Goal: Task Accomplishment & Management: Use online tool/utility

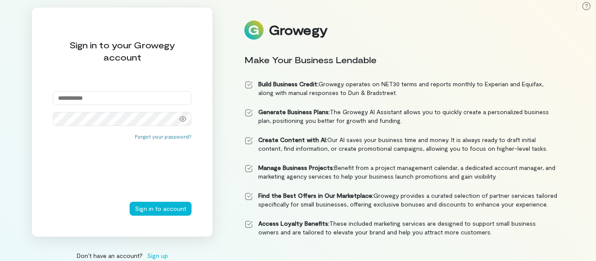
type input "**********"
click at [157, 206] on button "Sign in to account" at bounding box center [161, 209] width 62 height 14
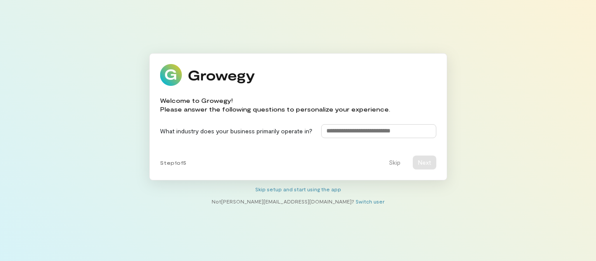
click at [400, 128] on input at bounding box center [378, 131] width 115 height 14
type input "**********"
click at [420, 162] on button "Next" at bounding box center [425, 163] width 24 height 14
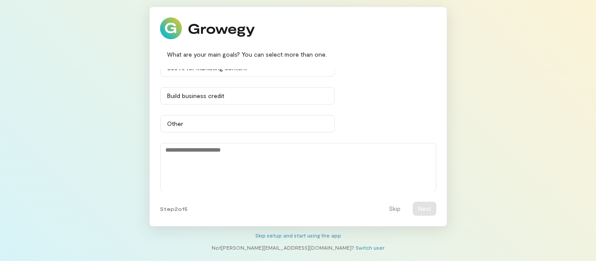
scroll to position [96, 0]
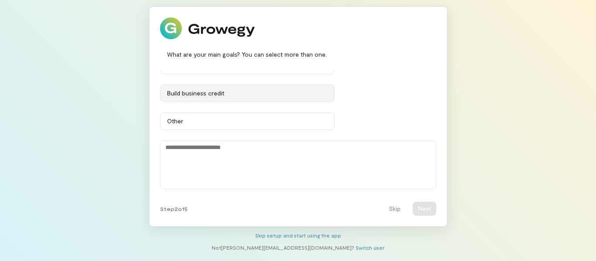
click at [244, 89] on div "Build business credit" at bounding box center [247, 93] width 161 height 9
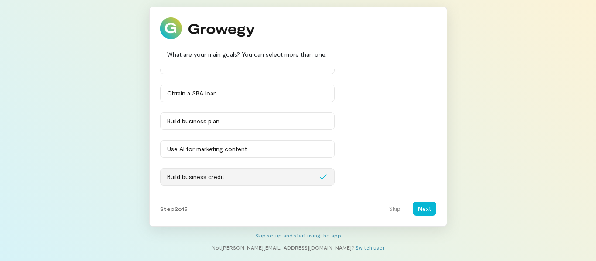
scroll to position [9, 0]
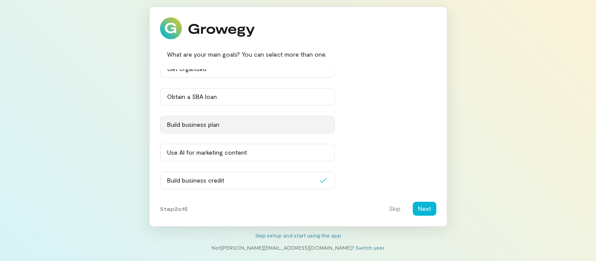
click at [261, 119] on button "Build business plan" at bounding box center [247, 124] width 175 height 17
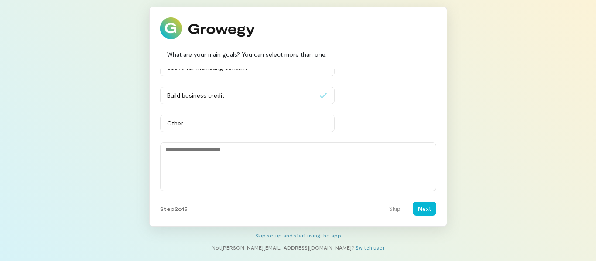
scroll to position [96, 0]
click at [418, 204] on button "Next" at bounding box center [425, 209] width 24 height 14
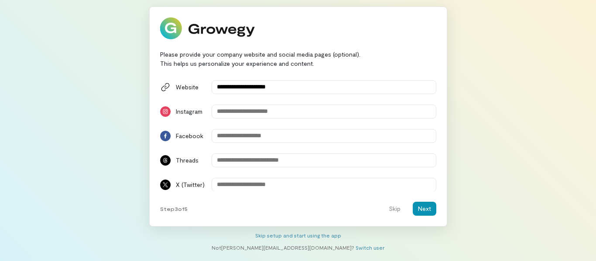
type input "**********"
click at [423, 208] on button "Next" at bounding box center [425, 209] width 24 height 14
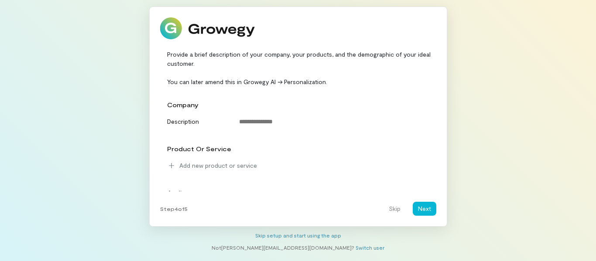
click at [328, 102] on div "company" at bounding box center [299, 105] width 275 height 16
click at [192, 104] on span "company" at bounding box center [182, 104] width 31 height 7
click at [198, 105] on div "company" at bounding box center [299, 105] width 275 height 16
click at [186, 105] on span "company" at bounding box center [182, 104] width 31 height 7
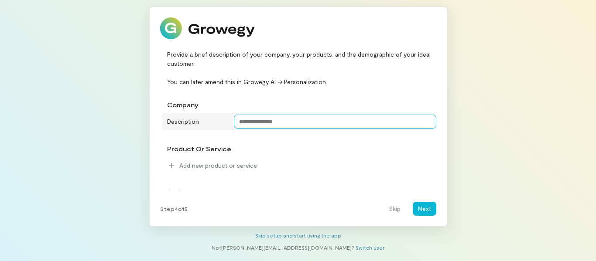
click at [255, 120] on textarea at bounding box center [335, 122] width 203 height 14
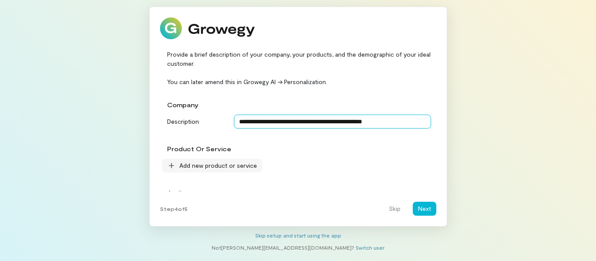
type textarea "**********"
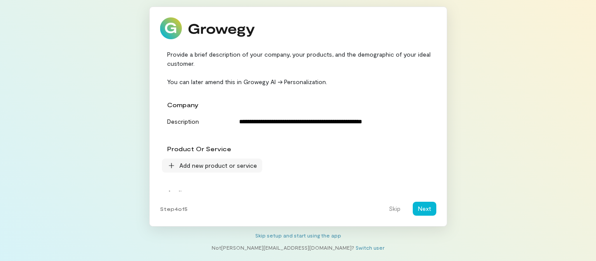
click at [185, 165] on span "Add new product or service" at bounding box center [218, 166] width 78 height 9
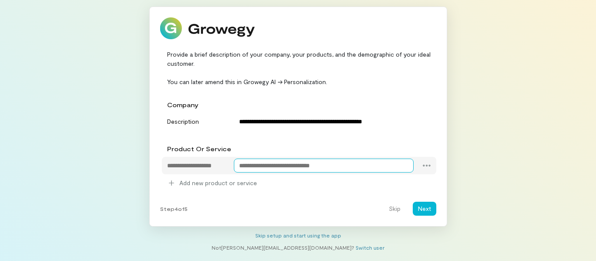
click at [254, 165] on textarea at bounding box center [324, 166] width 180 height 14
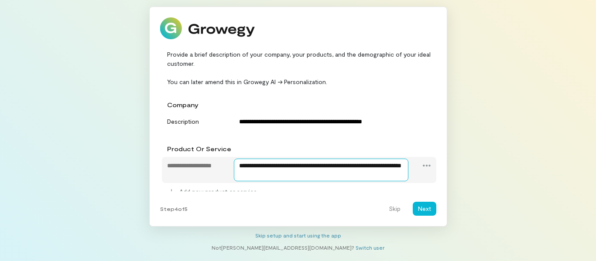
type textarea "**********"
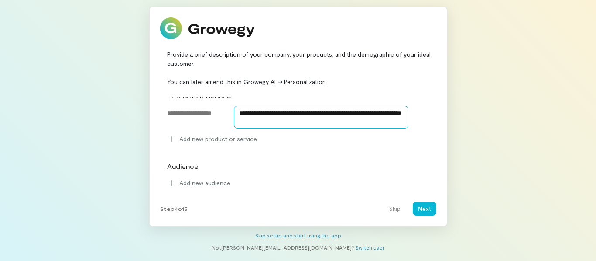
scroll to position [53, 0]
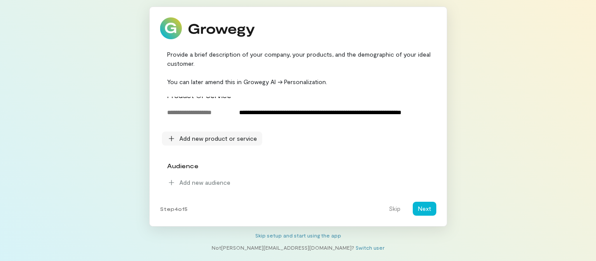
click at [172, 140] on icon at bounding box center [171, 138] width 5 height 5
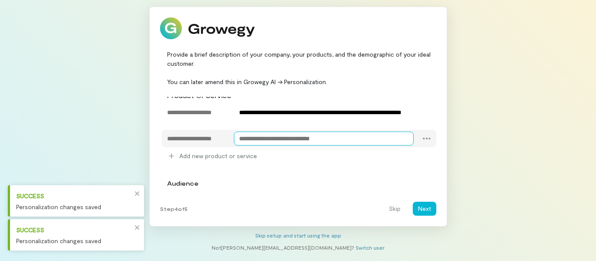
click at [254, 138] on textarea at bounding box center [324, 139] width 180 height 14
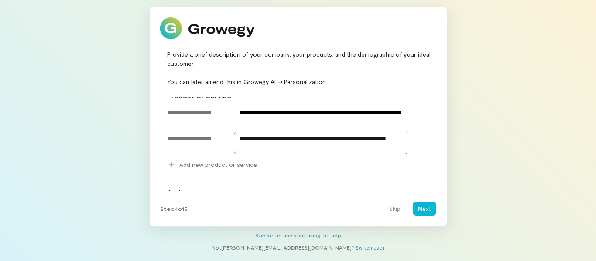
type textarea "**********"
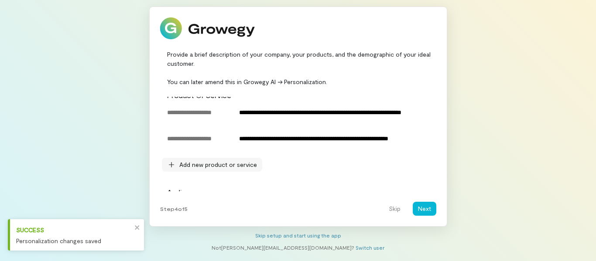
click at [194, 163] on span "Add new product or service" at bounding box center [218, 165] width 78 height 9
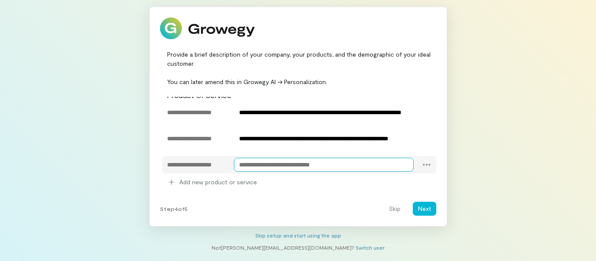
click at [241, 167] on textarea at bounding box center [324, 165] width 180 height 14
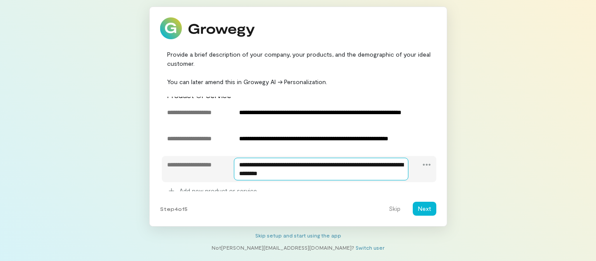
click at [400, 165] on textarea "**********" at bounding box center [321, 169] width 175 height 23
type textarea "**********"
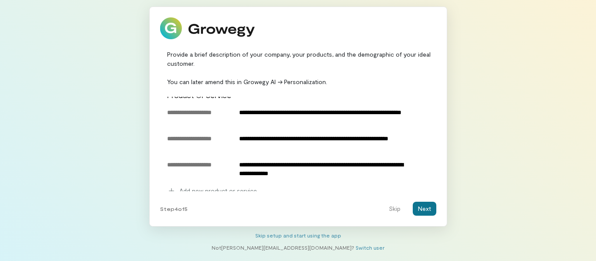
click at [421, 207] on button "Next" at bounding box center [425, 209] width 24 height 14
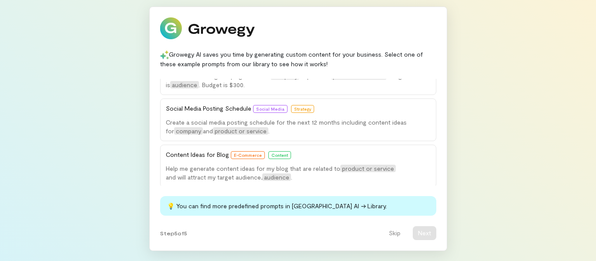
scroll to position [66, 0]
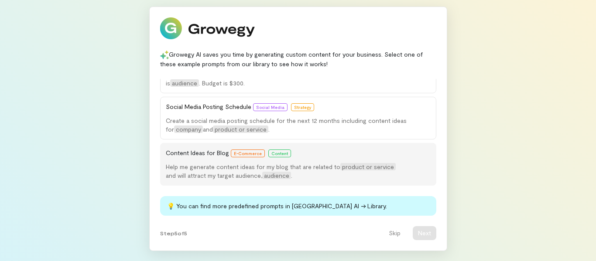
click at [237, 170] on span "Help me generate content ideas for my blog that are related to" at bounding box center [253, 166] width 175 height 7
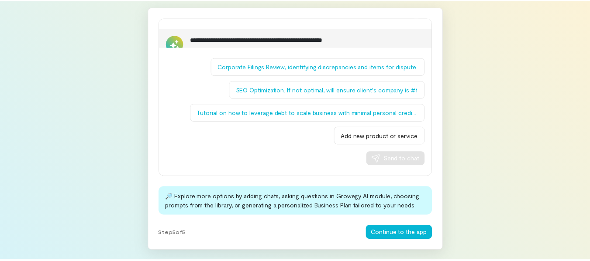
scroll to position [46, 0]
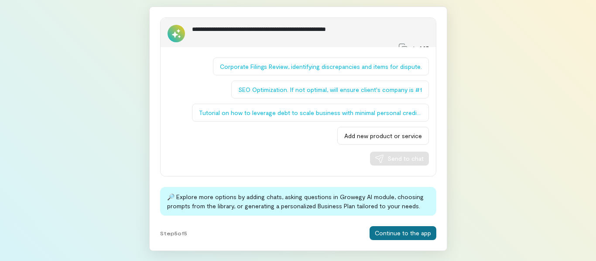
click at [402, 231] on button "Continue to the app" at bounding box center [403, 234] width 67 height 14
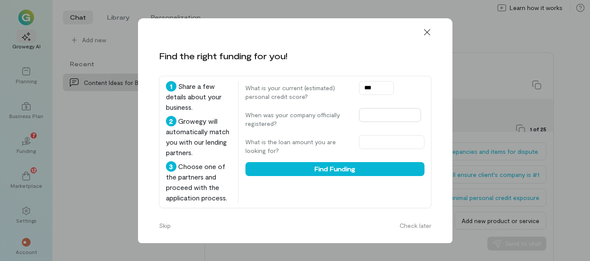
type input "***"
click at [364, 116] on input "text" at bounding box center [390, 115] width 62 height 14
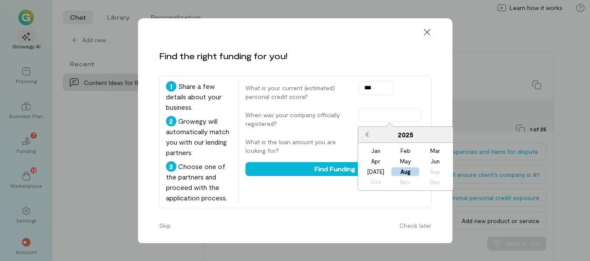
click at [367, 136] on span "Previous Year" at bounding box center [367, 134] width 0 height 9
click at [375, 151] on div "Jan" at bounding box center [375, 151] width 28 height 9
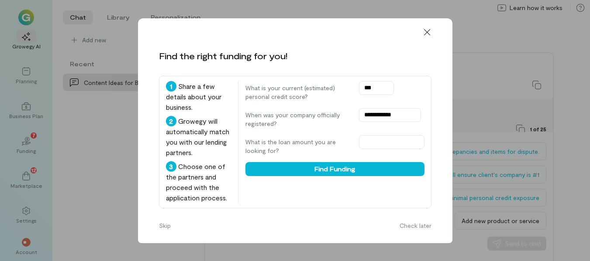
type input "**********"
click at [375, 144] on input "text" at bounding box center [391, 142] width 65 height 14
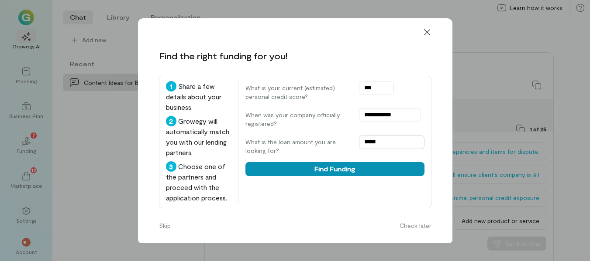
type input "*****"
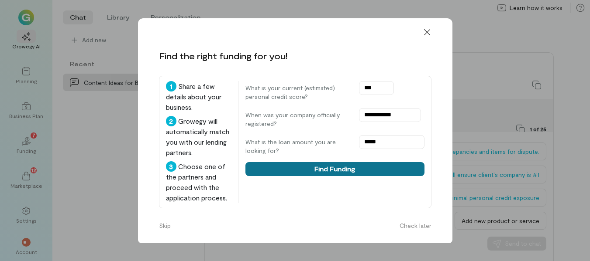
click at [332, 169] on button "Find Funding" at bounding box center [334, 169] width 179 height 14
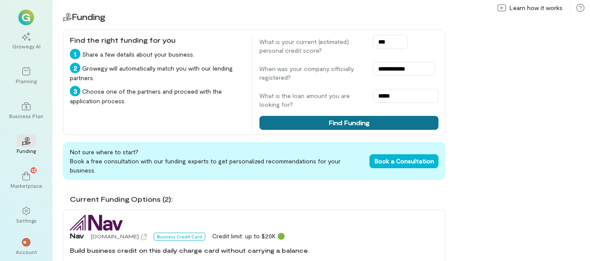
click at [346, 121] on button "Find Funding" at bounding box center [348, 123] width 179 height 14
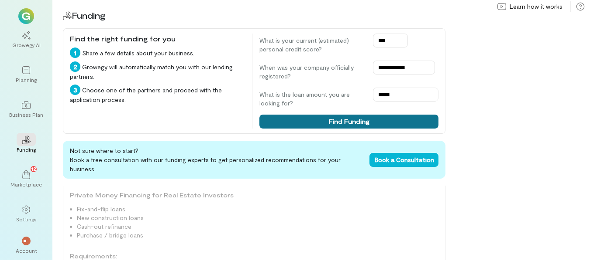
scroll to position [816, 0]
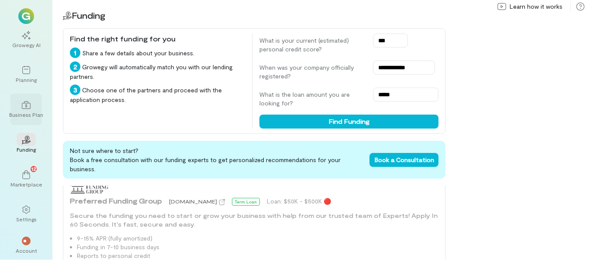
click at [27, 107] on icon at bounding box center [26, 105] width 9 height 8
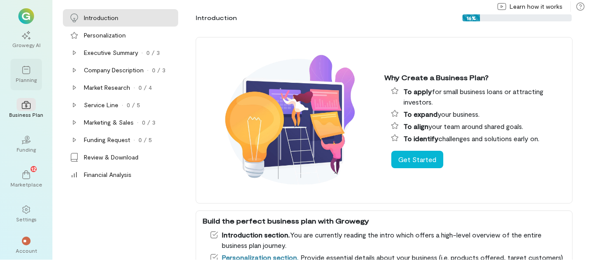
click at [26, 67] on icon at bounding box center [26, 70] width 9 height 9
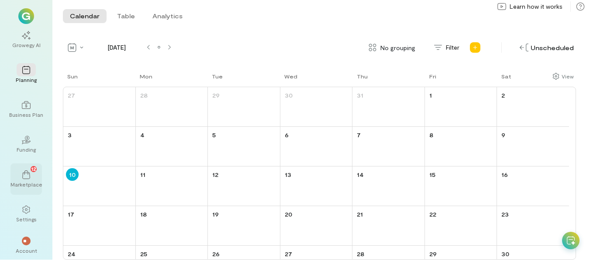
click at [28, 171] on icon at bounding box center [26, 175] width 9 height 9
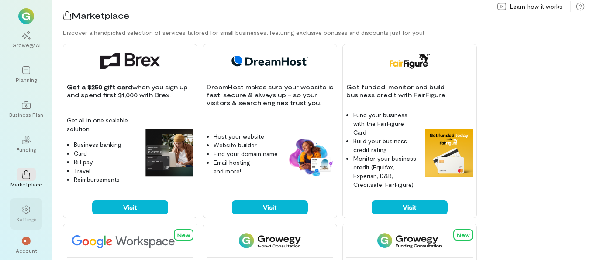
click at [23, 210] on icon at bounding box center [25, 210] width 7 height 8
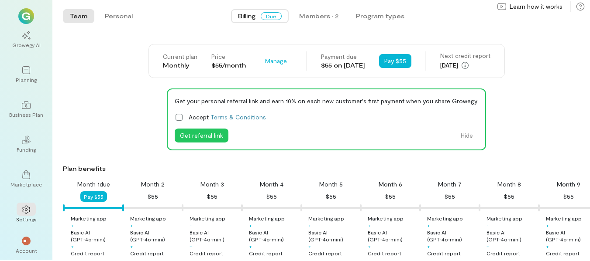
click at [179, 116] on icon at bounding box center [179, 117] width 9 height 9
click at [0, 0] on icon at bounding box center [0, 0] width 0 height 0
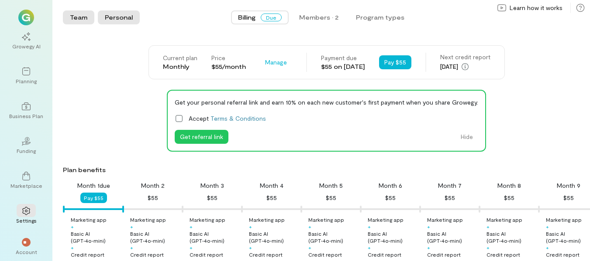
click at [117, 16] on button "Personal" at bounding box center [119, 17] width 42 height 14
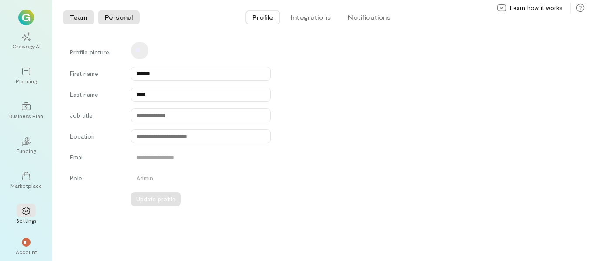
click at [79, 17] on button "Team" at bounding box center [78, 17] width 31 height 14
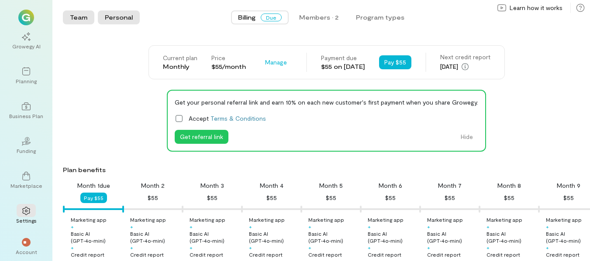
click at [111, 16] on button "Personal" at bounding box center [119, 17] width 42 height 14
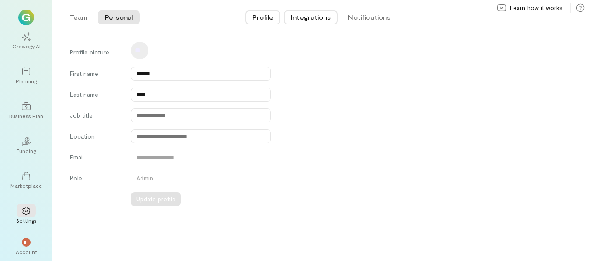
click at [316, 15] on button "Integrations" at bounding box center [311, 17] width 54 height 14
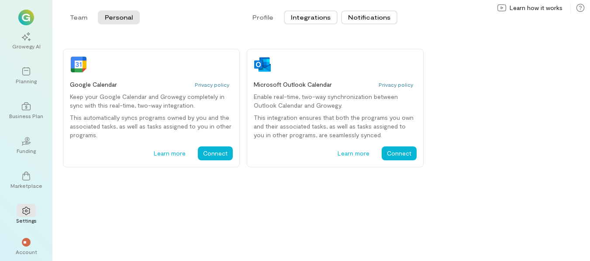
click at [360, 15] on button "Notifications" at bounding box center [369, 17] width 56 height 14
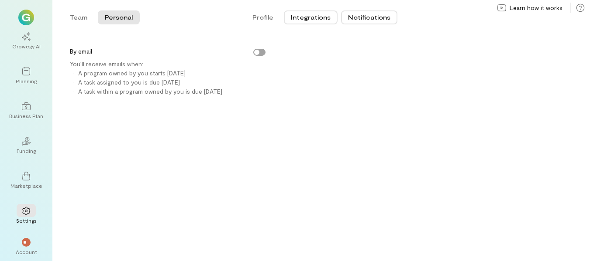
click at [304, 17] on button "Integrations" at bounding box center [311, 17] width 54 height 14
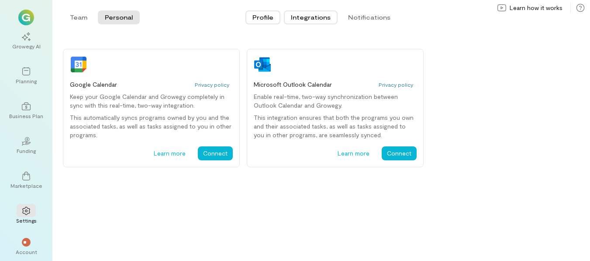
click at [264, 18] on button "Profile" at bounding box center [262, 17] width 35 height 14
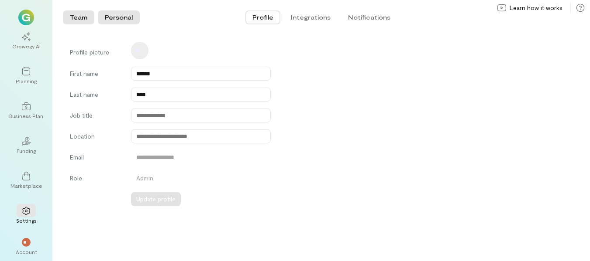
click at [76, 17] on button "Team" at bounding box center [78, 17] width 31 height 14
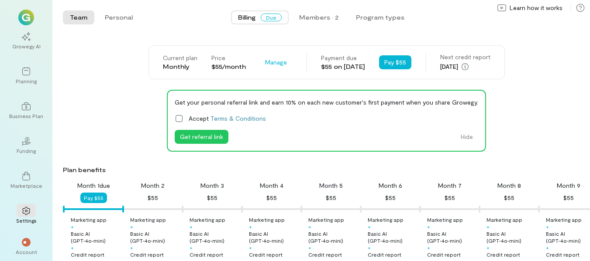
click at [24, 16] on img at bounding box center [26, 18] width 16 height 16
click at [25, 41] on div at bounding box center [26, 36] width 19 height 13
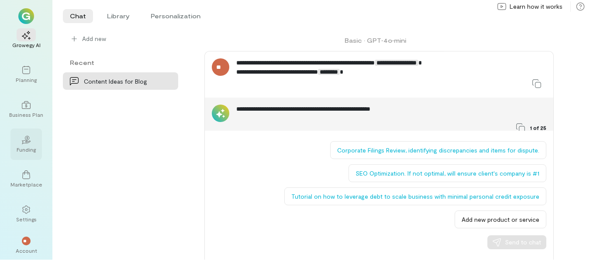
click at [27, 137] on icon "02" at bounding box center [26, 140] width 9 height 9
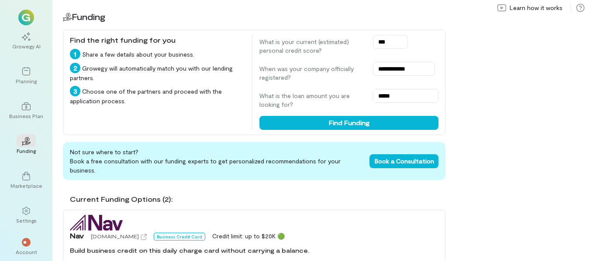
scroll to position [1, 0]
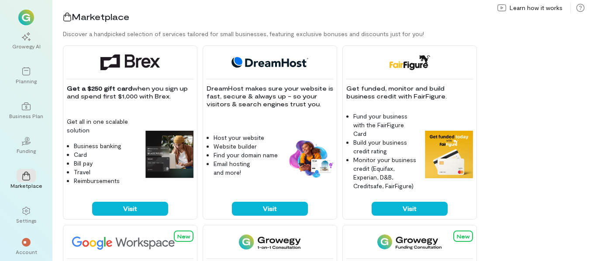
scroll to position [1, 0]
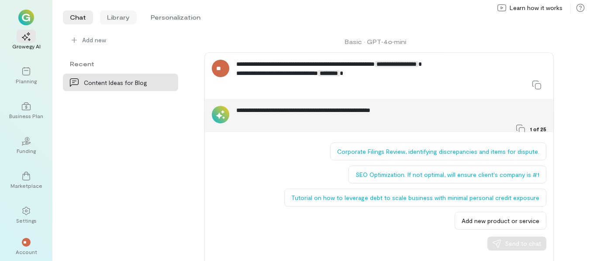
click at [116, 16] on li "Library" at bounding box center [118, 17] width 37 height 14
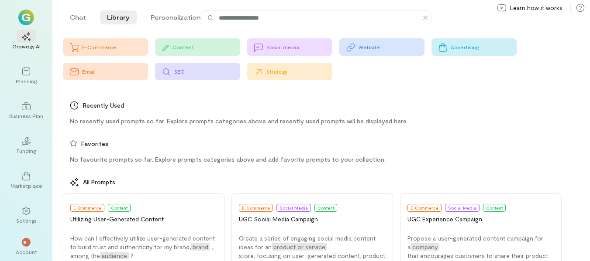
click at [86, 68] on div "Email" at bounding box center [115, 71] width 66 height 7
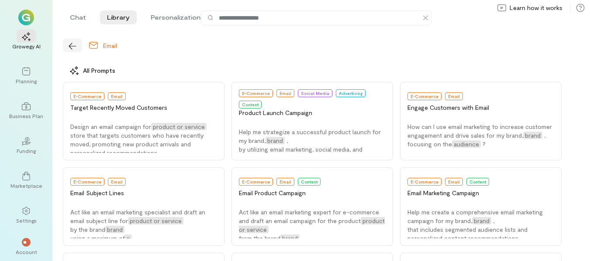
click at [74, 46] on icon "button" at bounding box center [72, 46] width 9 height 9
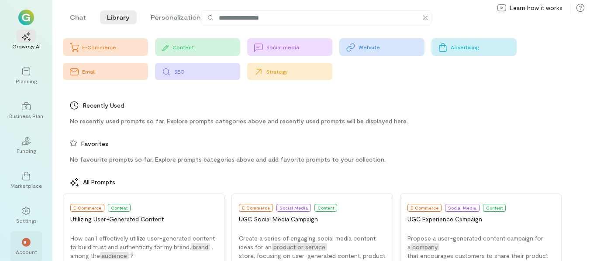
click at [31, 240] on div "**" at bounding box center [26, 242] width 19 height 13
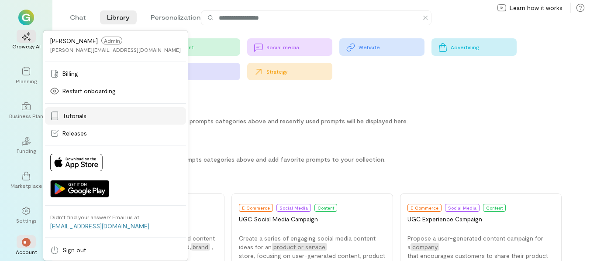
click at [77, 116] on span "Tutorials" at bounding box center [74, 116] width 24 height 9
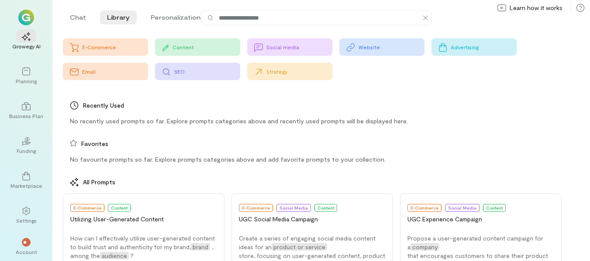
scroll to position [1, 0]
